Goal: Information Seeking & Learning: Check status

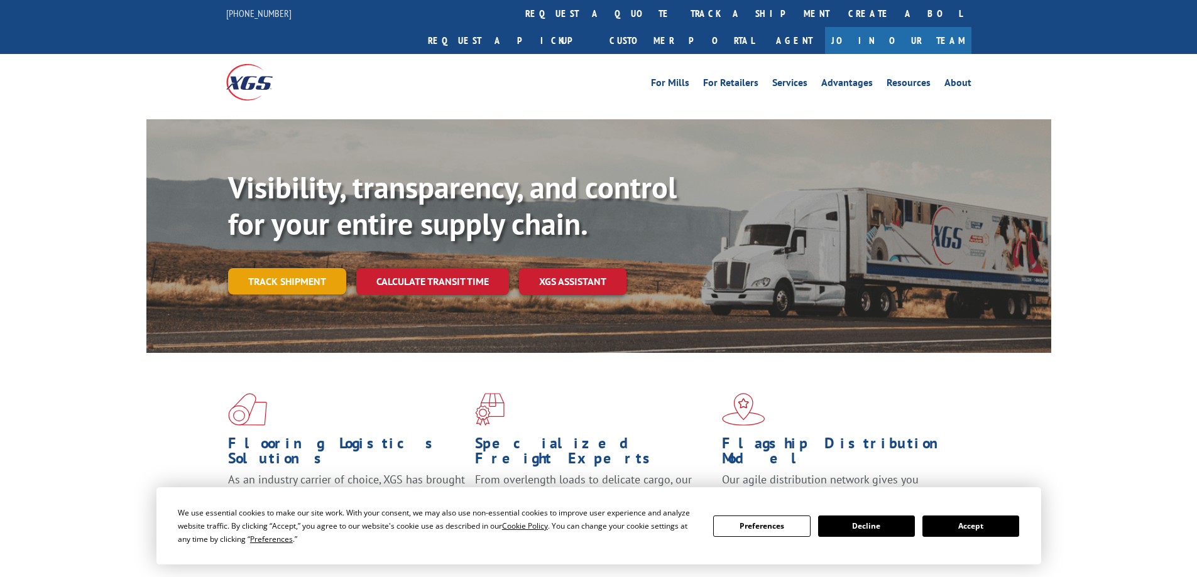
click at [272, 268] on link "Track shipment" at bounding box center [287, 281] width 118 height 26
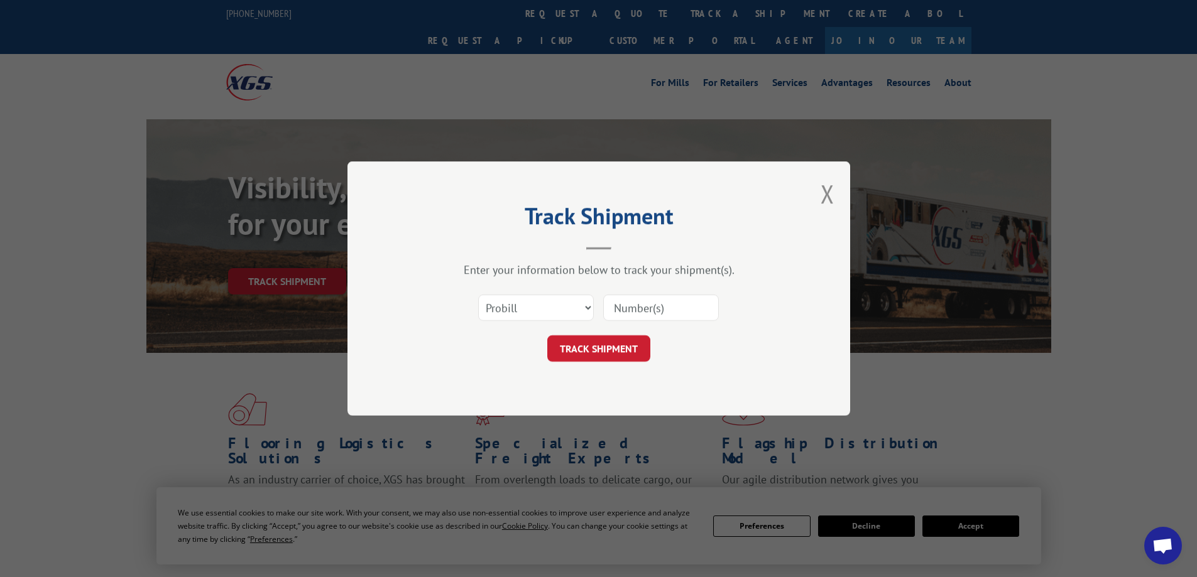
click at [680, 310] on input at bounding box center [661, 308] width 116 height 26
type input "17636807"
click at [613, 357] on button "TRACK SHIPMENT" at bounding box center [598, 348] width 103 height 26
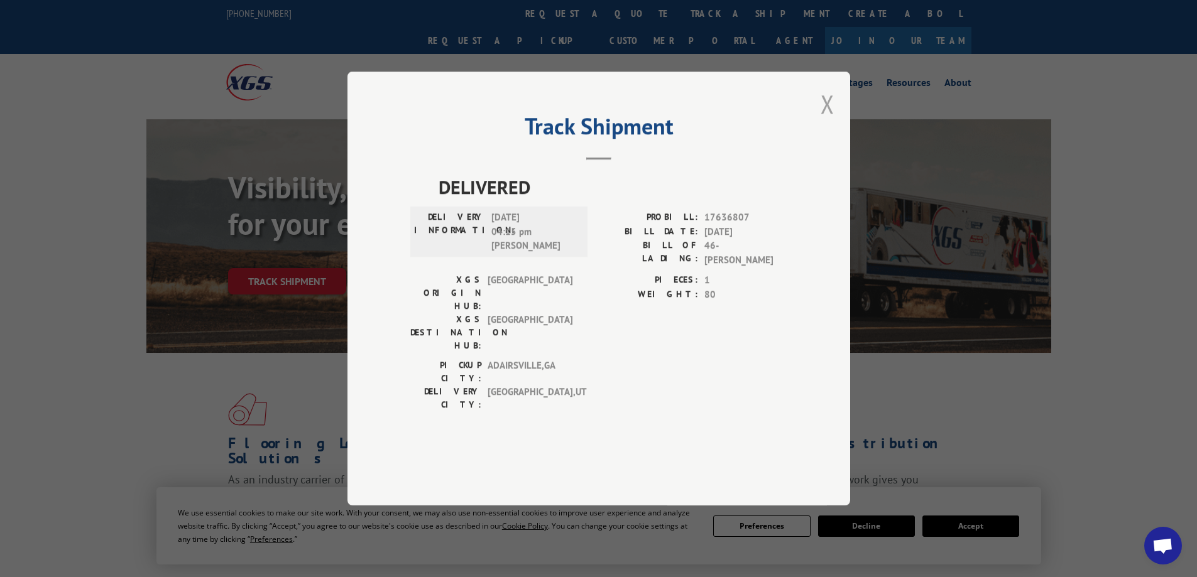
click at [833, 121] on button "Close modal" at bounding box center [827, 103] width 14 height 33
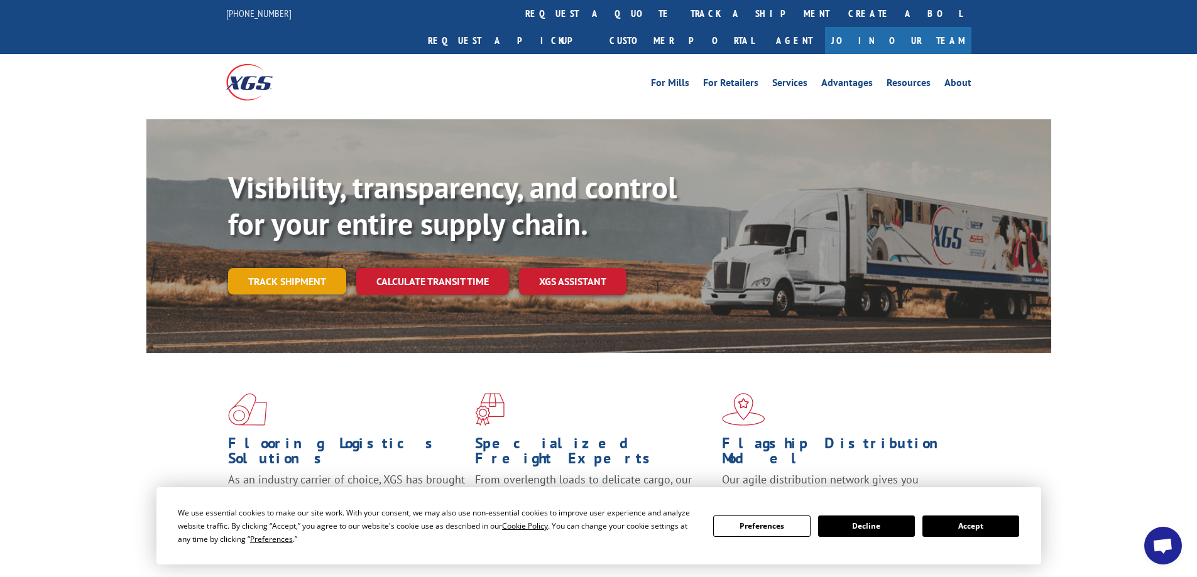
click at [270, 268] on link "Track shipment" at bounding box center [287, 281] width 118 height 26
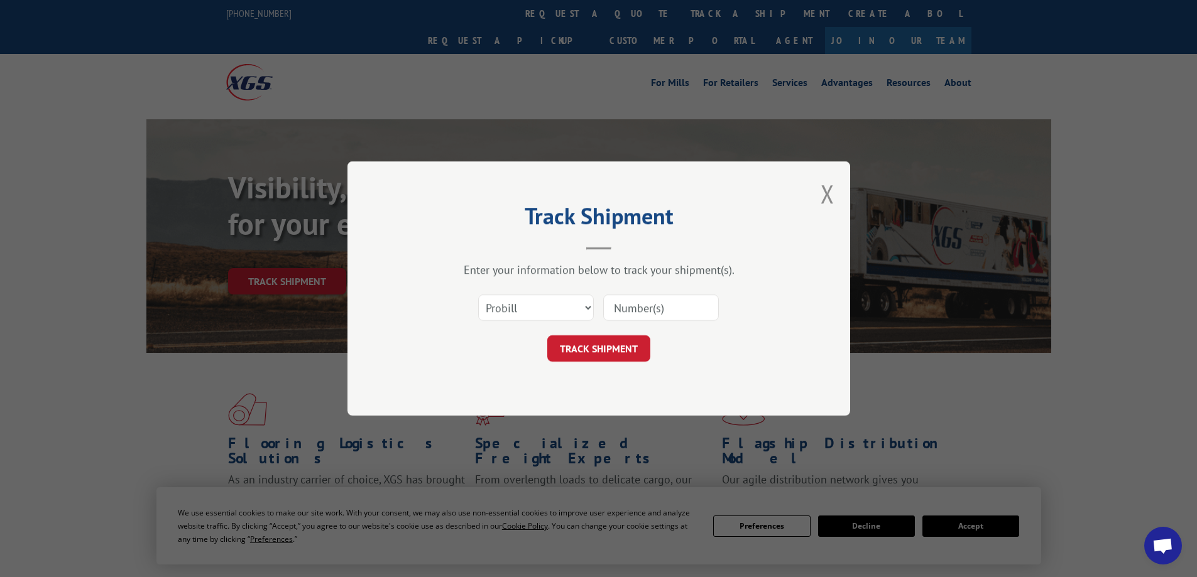
click at [650, 308] on input at bounding box center [661, 308] width 116 height 26
type input "17636807"
click button "TRACK SHIPMENT" at bounding box center [598, 348] width 103 height 26
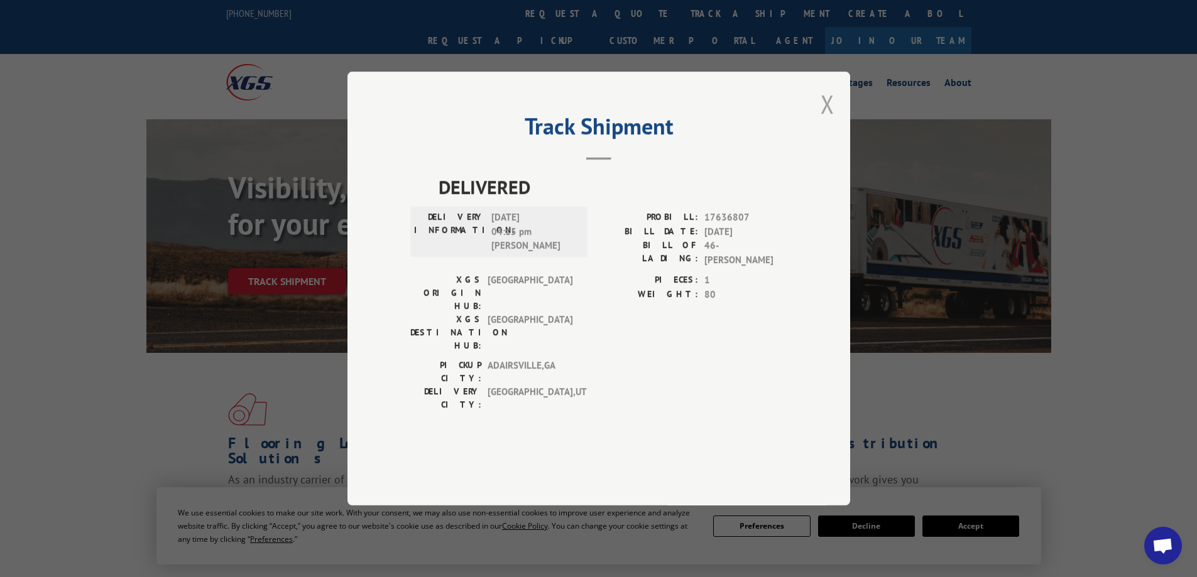
click at [822, 121] on button "Close modal" at bounding box center [827, 103] width 14 height 33
